Goal: Task Accomplishment & Management: Use online tool/utility

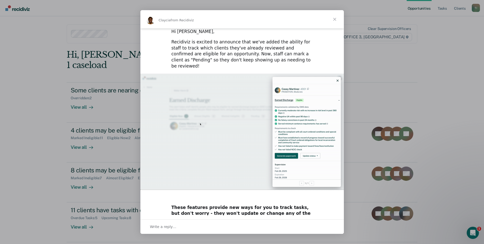
scroll to position [10, 0]
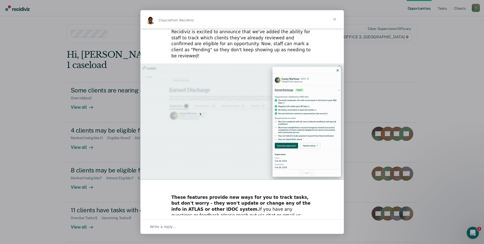
click at [335, 18] on span "Close" at bounding box center [334, 19] width 18 height 18
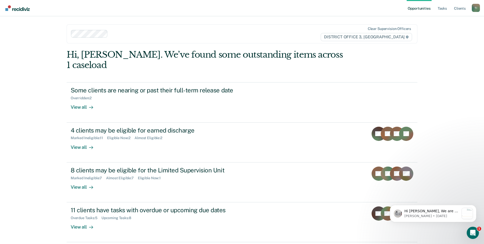
scroll to position [8, 0]
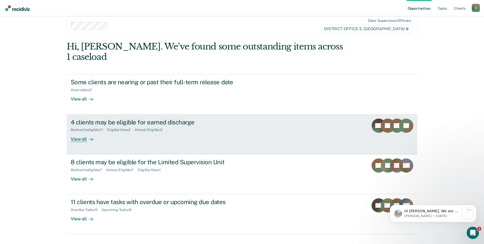
click at [82, 132] on div "View all" at bounding box center [85, 137] width 28 height 10
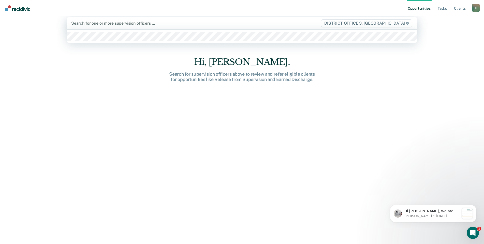
scroll to position [7, 0]
type input "tur"
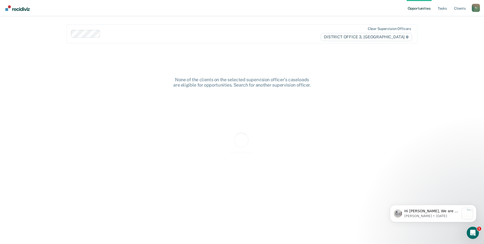
scroll to position [0, 0]
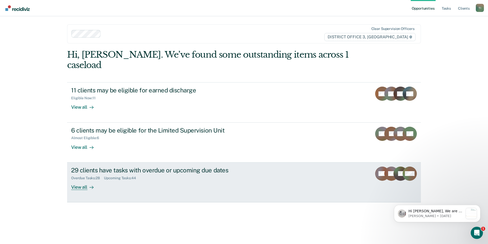
click at [89, 185] on icon at bounding box center [91, 187] width 4 height 4
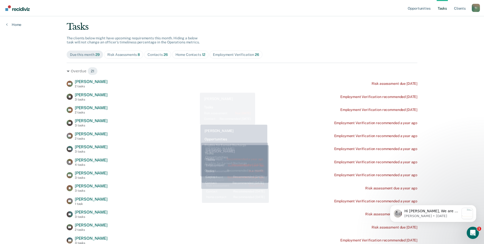
scroll to position [25, 0]
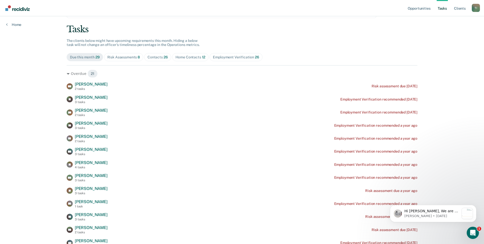
click at [188, 59] on div "Home Contacts 12" at bounding box center [190, 57] width 30 height 4
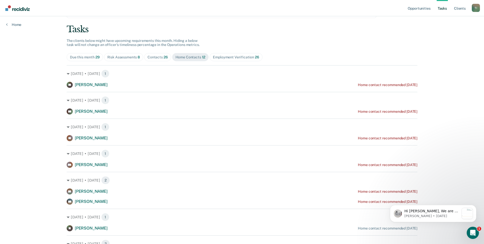
click at [154, 58] on div "Contacts 26" at bounding box center [157, 57] width 20 height 4
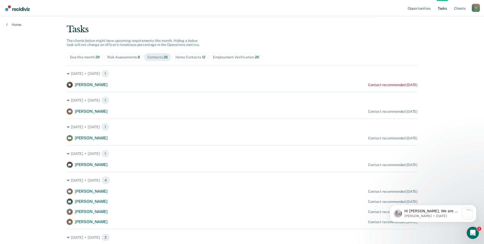
click at [122, 58] on div "Risk Assessments 8" at bounding box center [123, 57] width 33 height 4
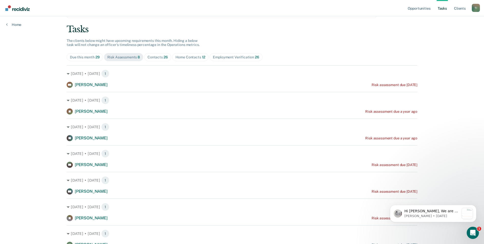
click at [240, 58] on div "Employment Verification 26" at bounding box center [236, 57] width 46 height 4
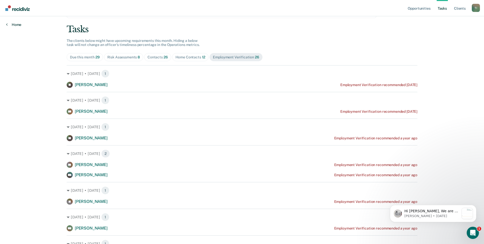
click at [7, 25] on icon at bounding box center [7, 24] width 2 height 4
